Goal: Task Accomplishment & Management: Manage account settings

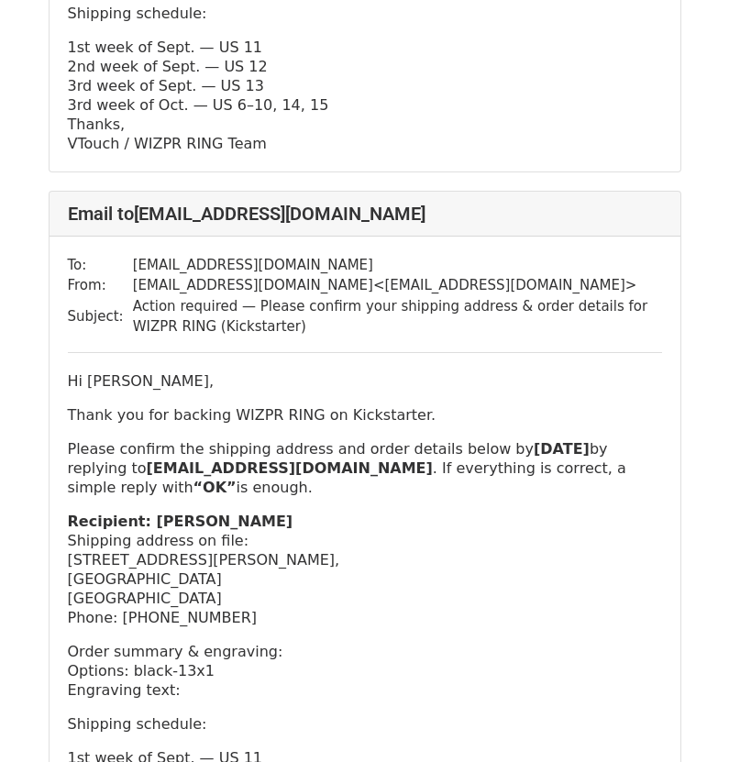
scroll to position [35107, 0]
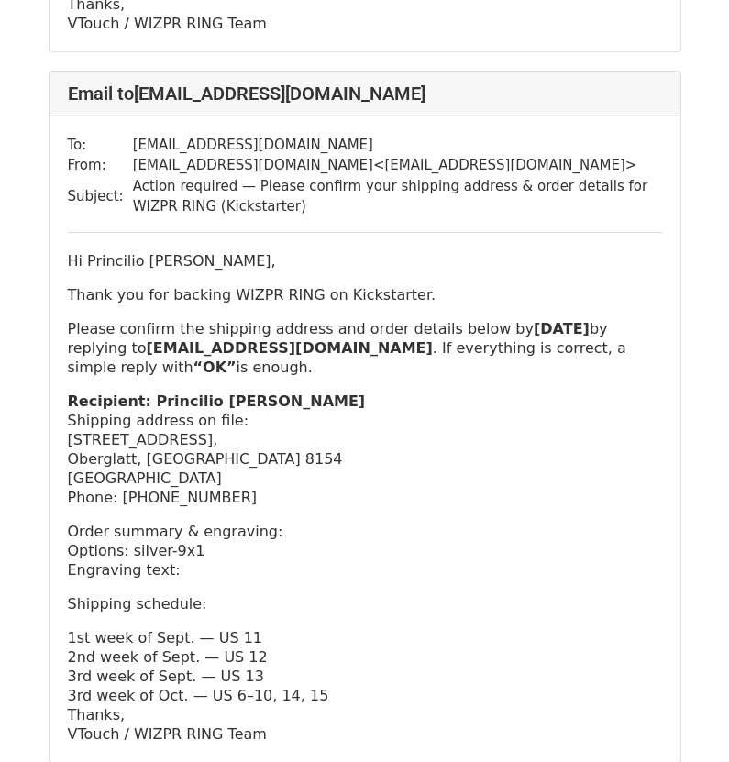
scroll to position [35107, 0]
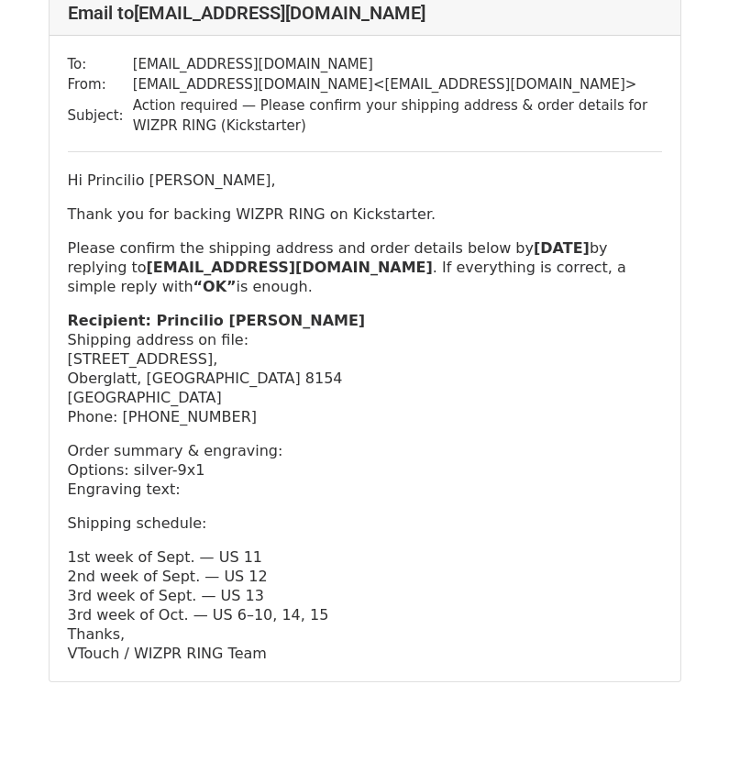
click at [394, 311] on p "Recipient: Princilio Cortes Shipping address on file: Dorfstrasse 20d, Oberglat…" at bounding box center [365, 369] width 595 height 116
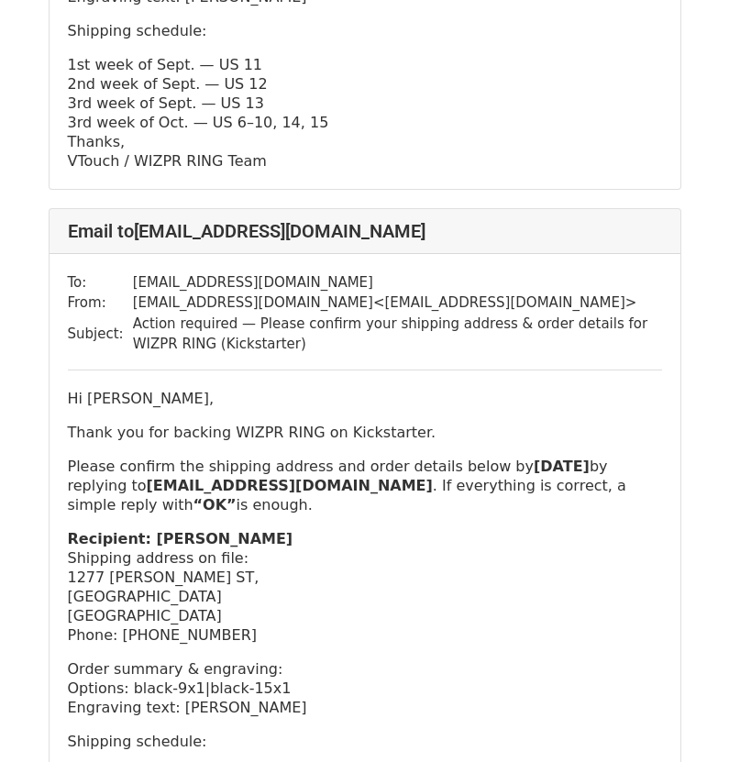
scroll to position [3564, 0]
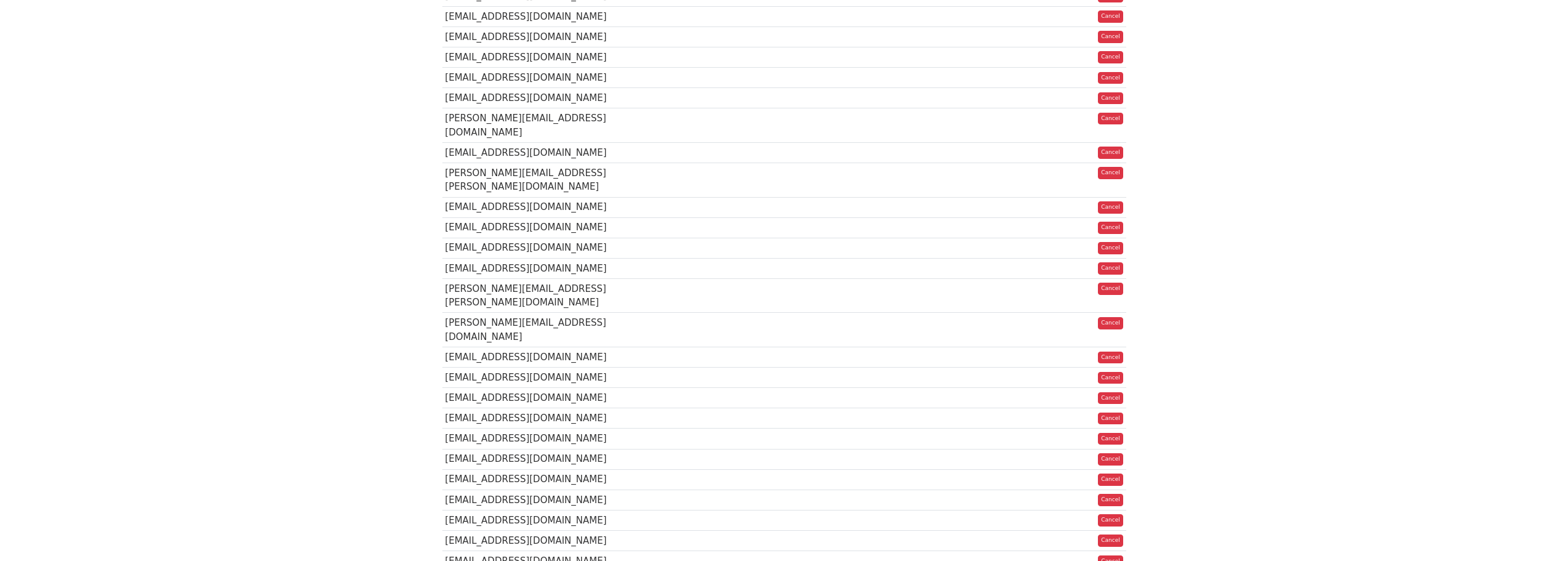
scroll to position [801, 0]
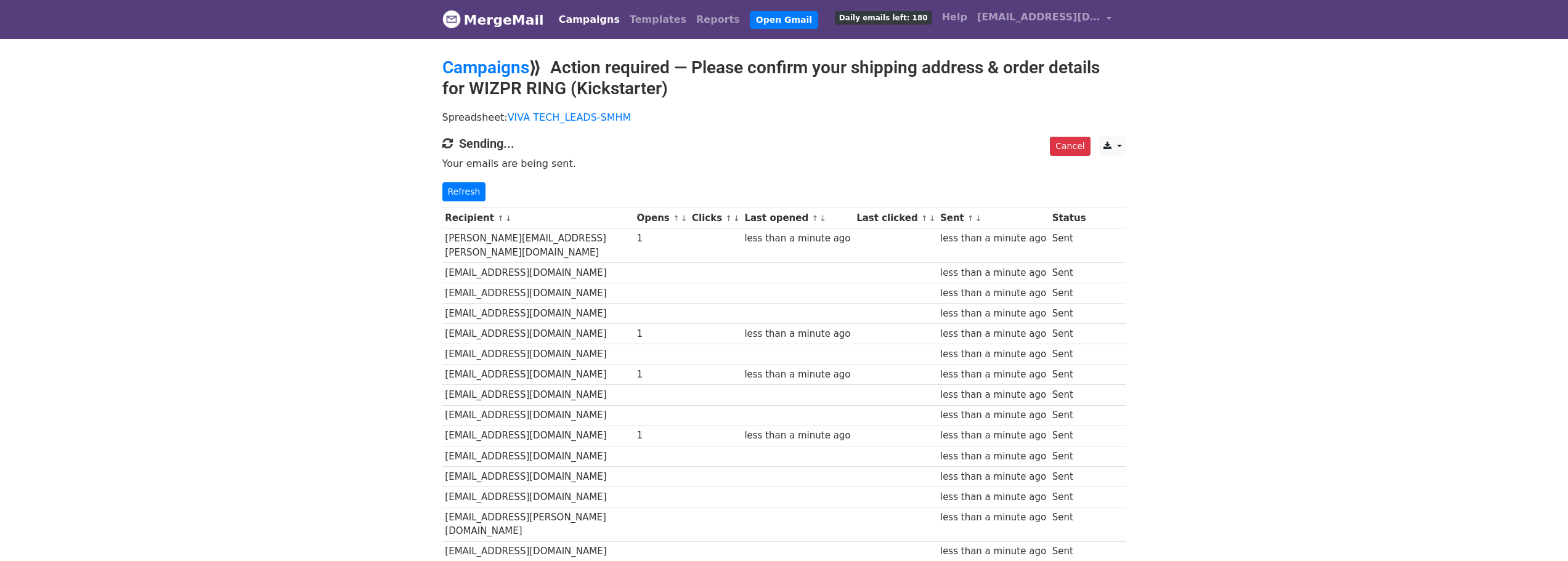
scroll to position [308, 0]
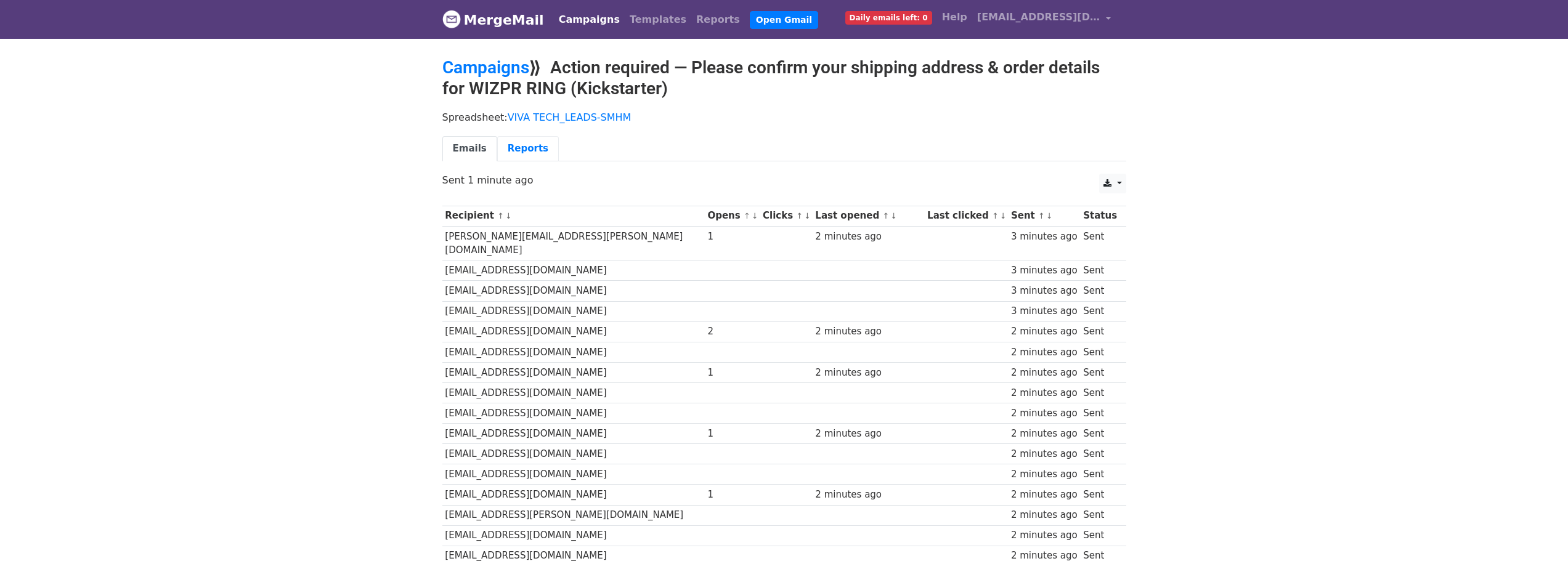
click at [522, 146] on link "Reports" at bounding box center [528, 149] width 62 height 26
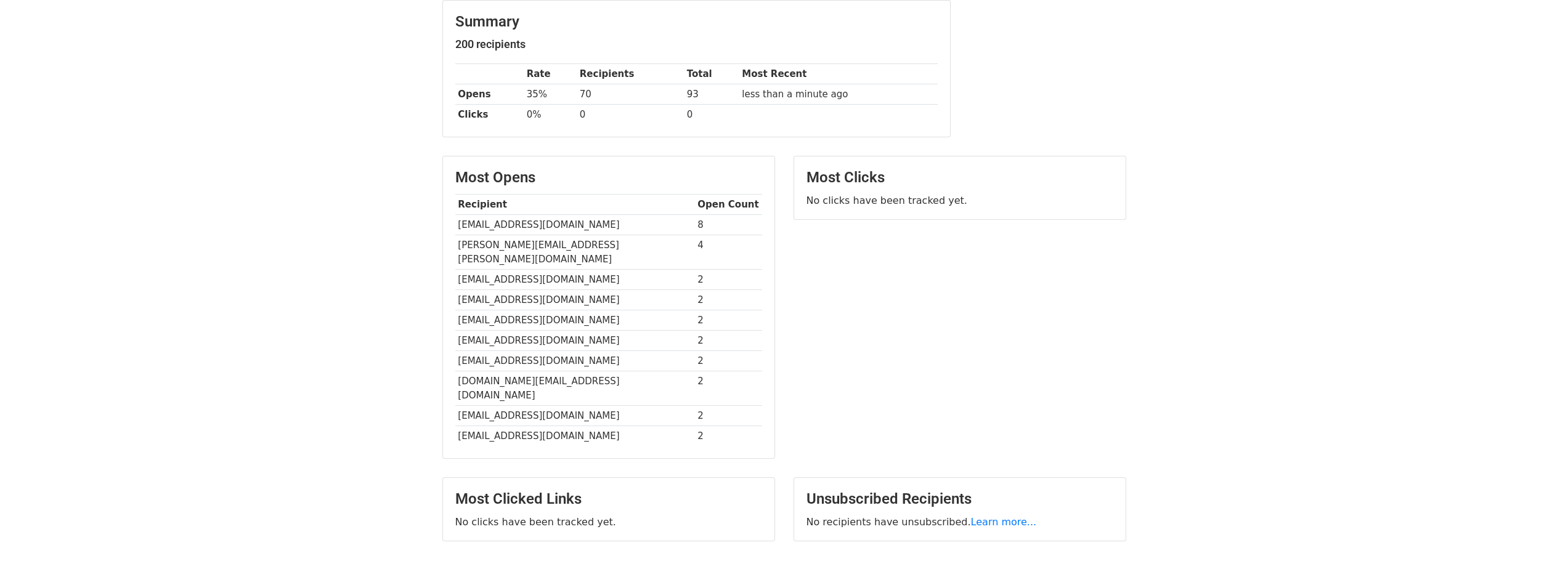
scroll to position [185, 0]
